Goal: Register for event/course

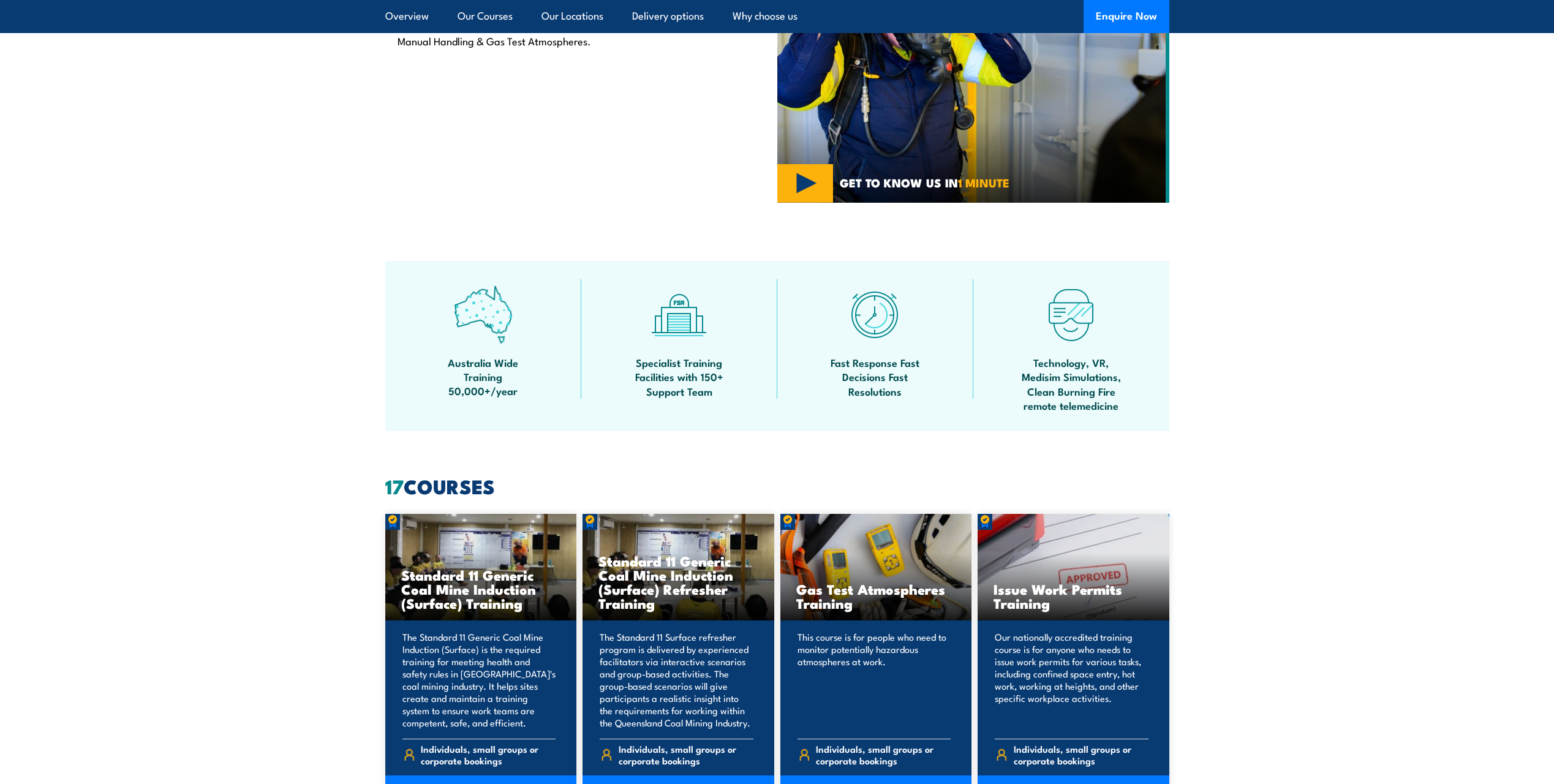
scroll to position [734, 0]
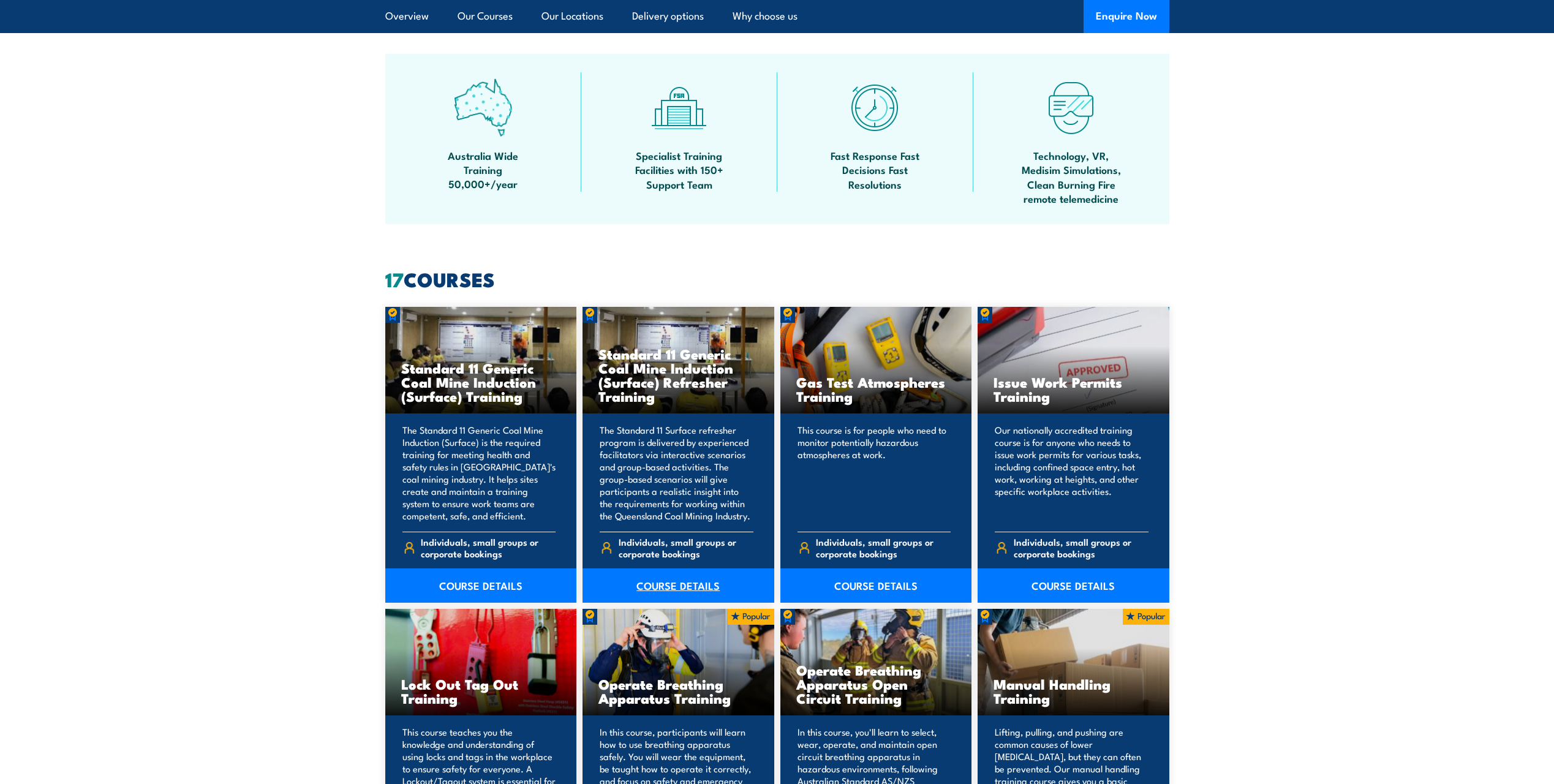
click at [676, 584] on link "COURSE DETAILS" at bounding box center [678, 585] width 192 height 34
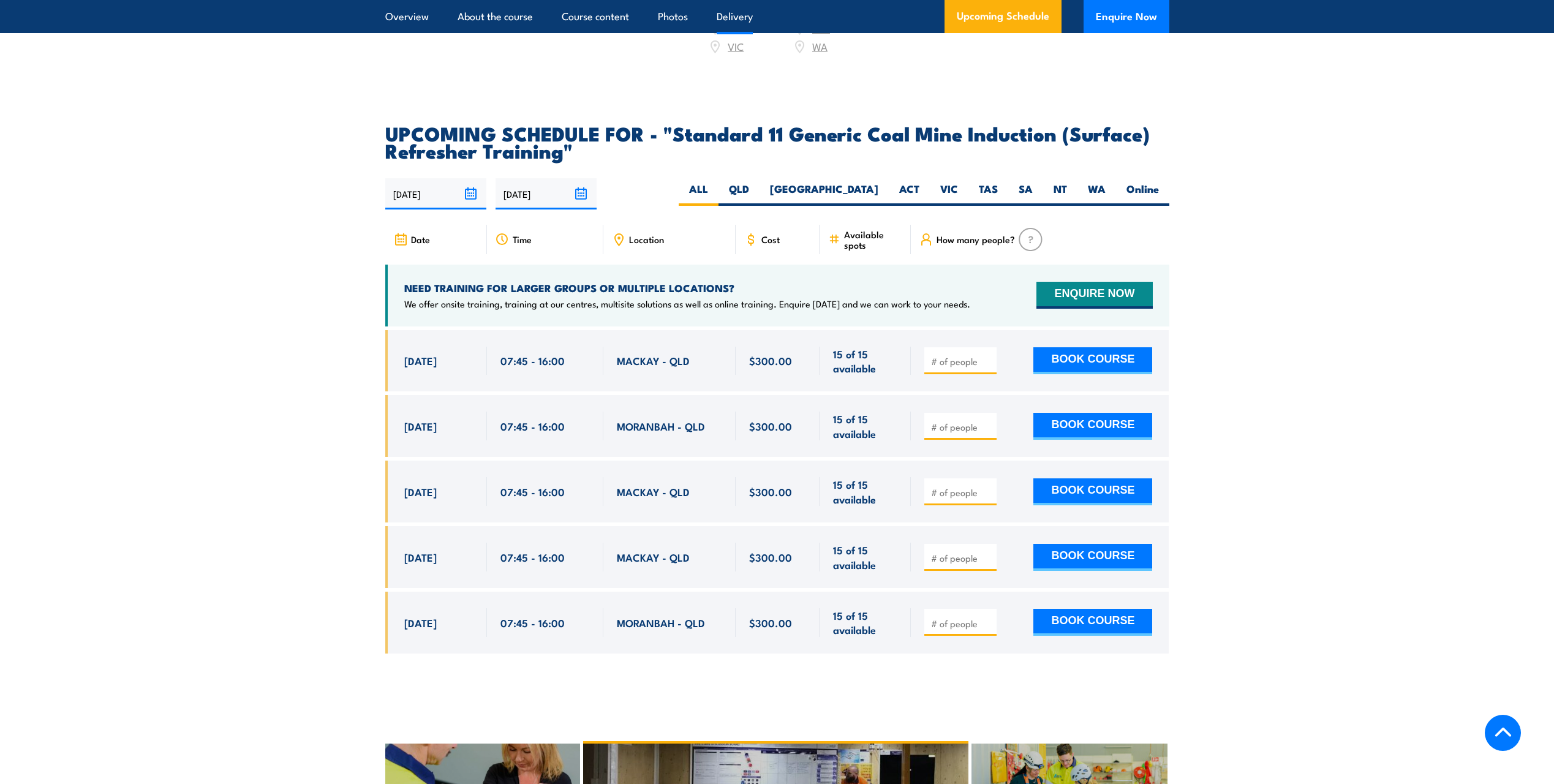
scroll to position [1959, 0]
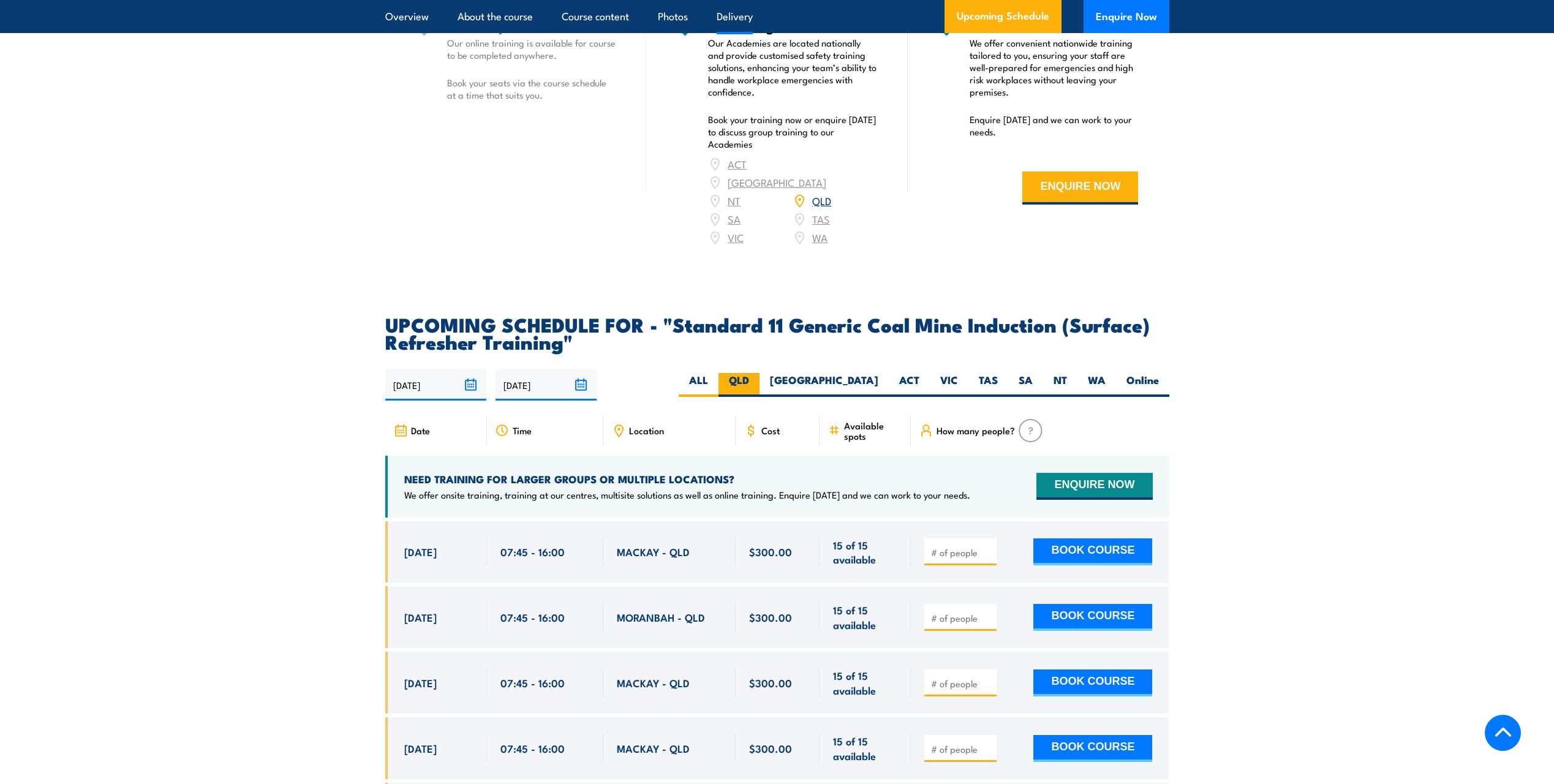
click at [759, 373] on label "QLD" at bounding box center [739, 384] width 41 height 24
click at [757, 373] on input "QLD" at bounding box center [753, 376] width 8 height 8
radio input "true"
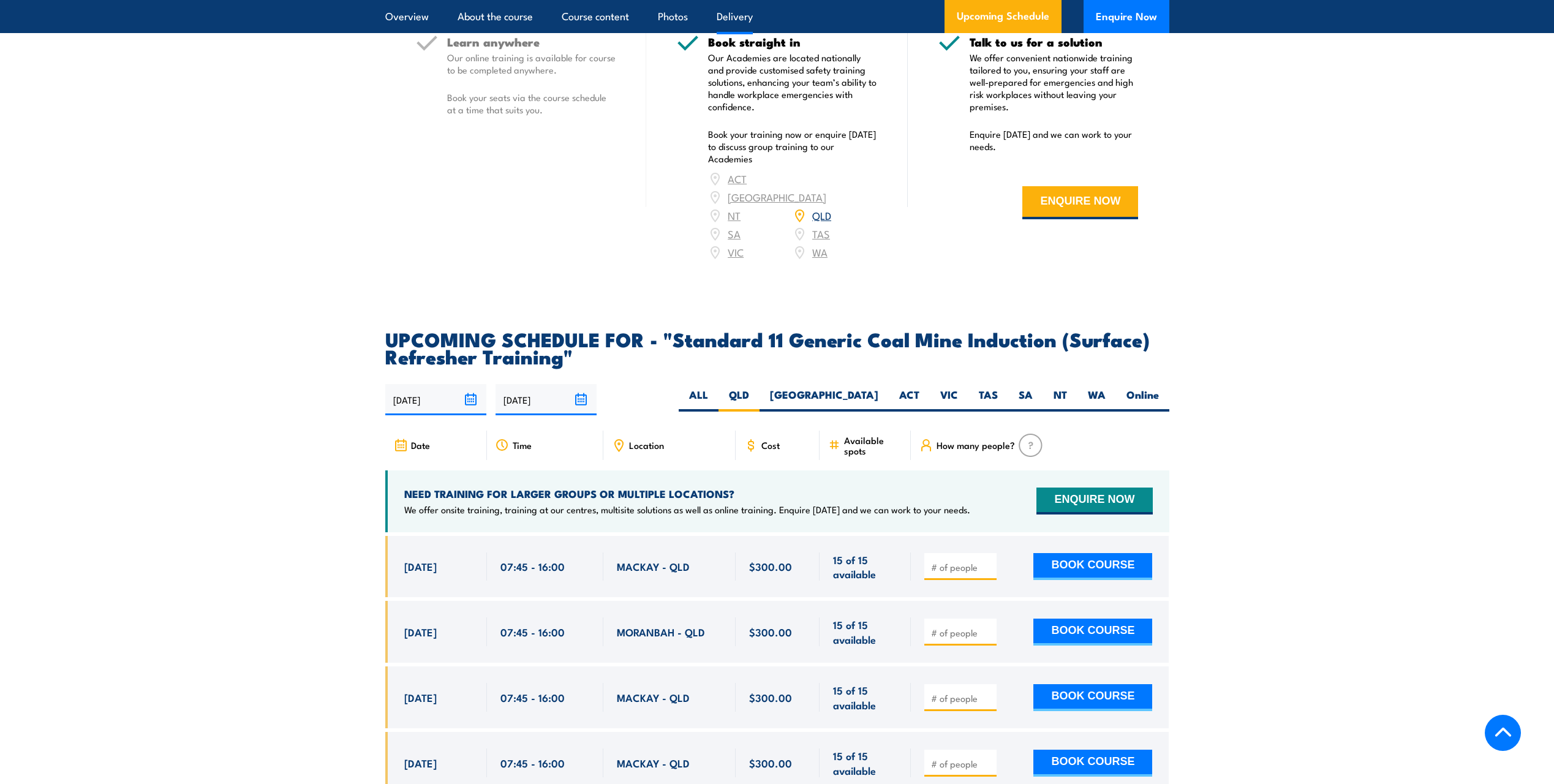
scroll to position [1898, 0]
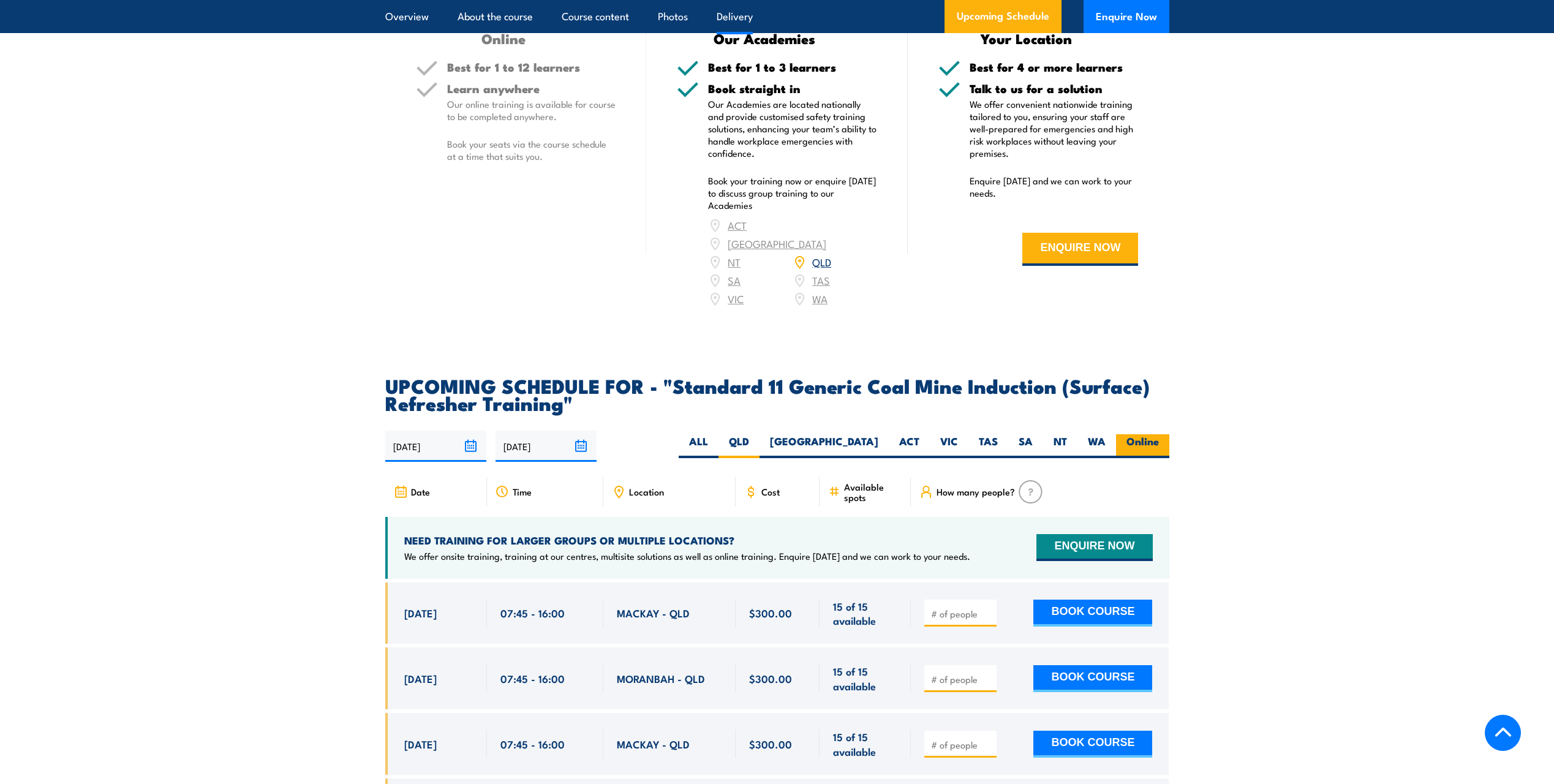
click at [1152, 434] on label "Online" at bounding box center [1142, 446] width 53 height 24
click at [1158, 434] on input "Online" at bounding box center [1162, 438] width 8 height 8
radio input "true"
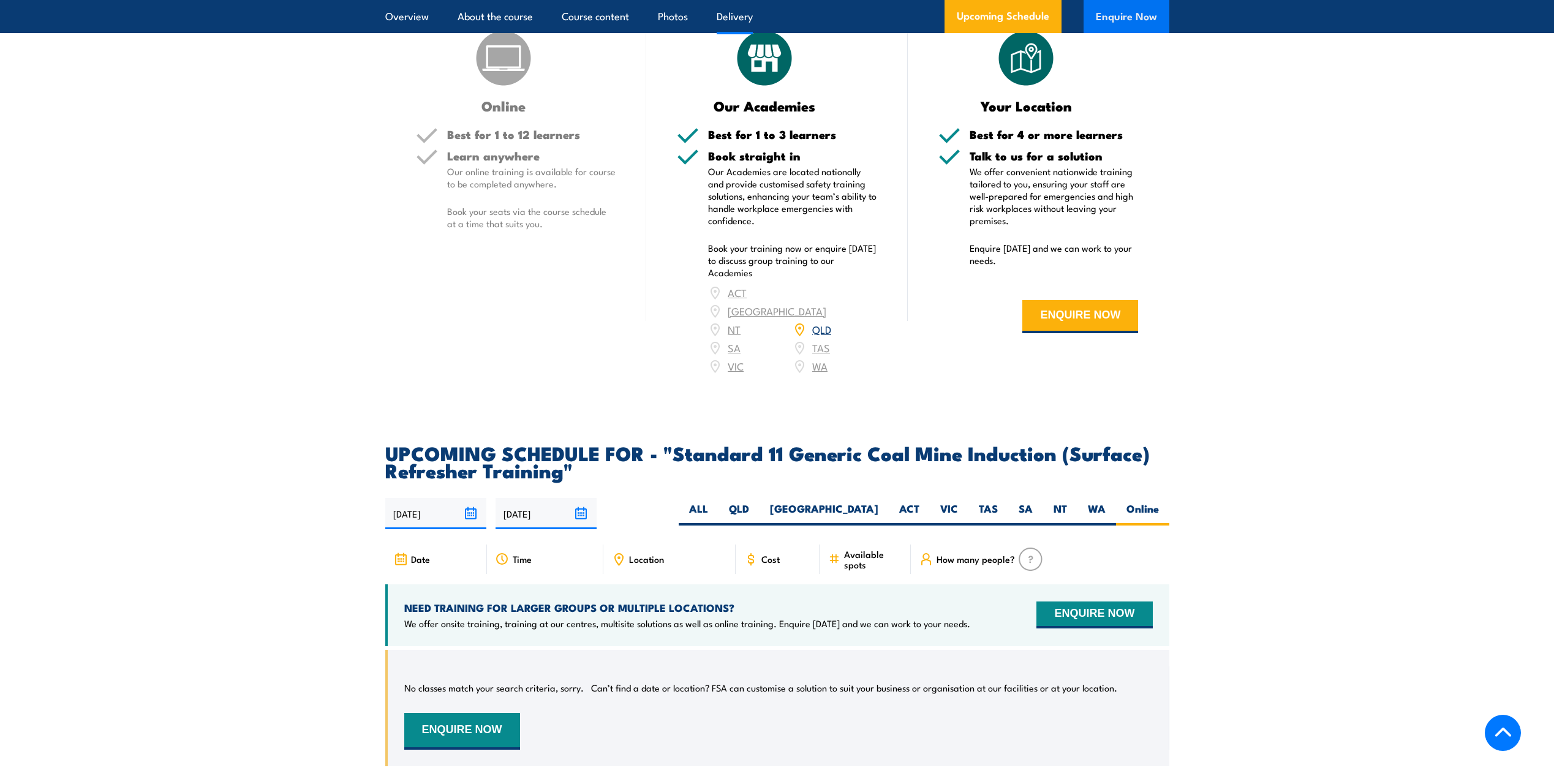
scroll to position [1828, 0]
